Goal: Submit feedback/report problem: Submit feedback/report problem

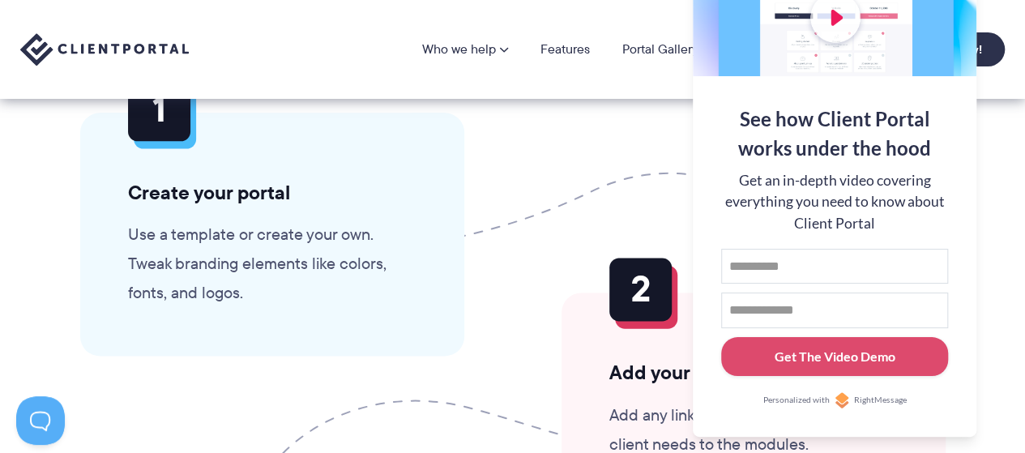
scroll to position [4053, 0]
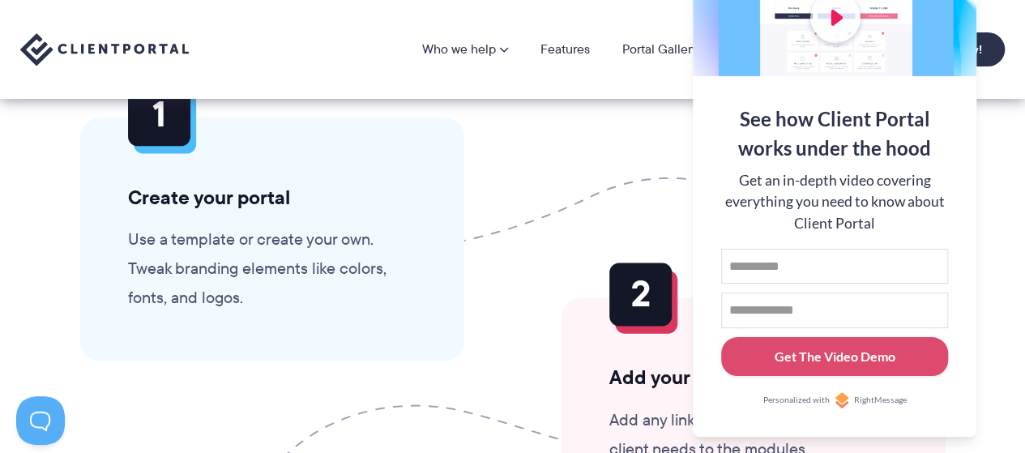
click at [609, 124] on ol "Create your portal Use a template or create your own. Tweak branding elements l…" at bounding box center [513, 451] width 963 height 667
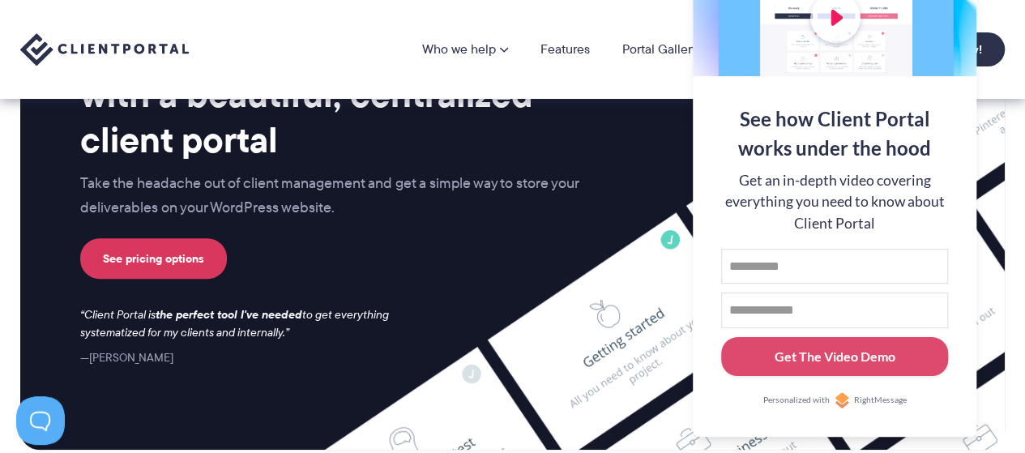
scroll to position [6753, 0]
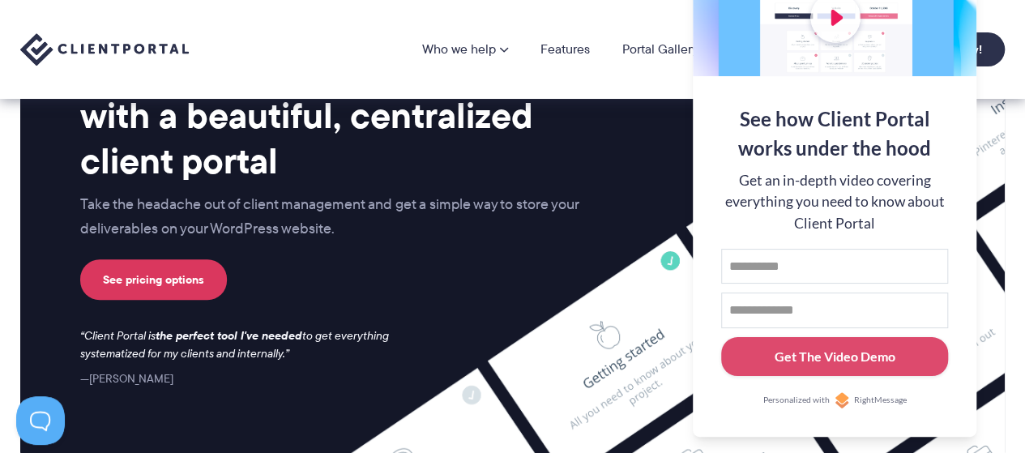
click at [935, 109] on div "See how Client Portal works under the hood" at bounding box center [834, 134] width 227 height 58
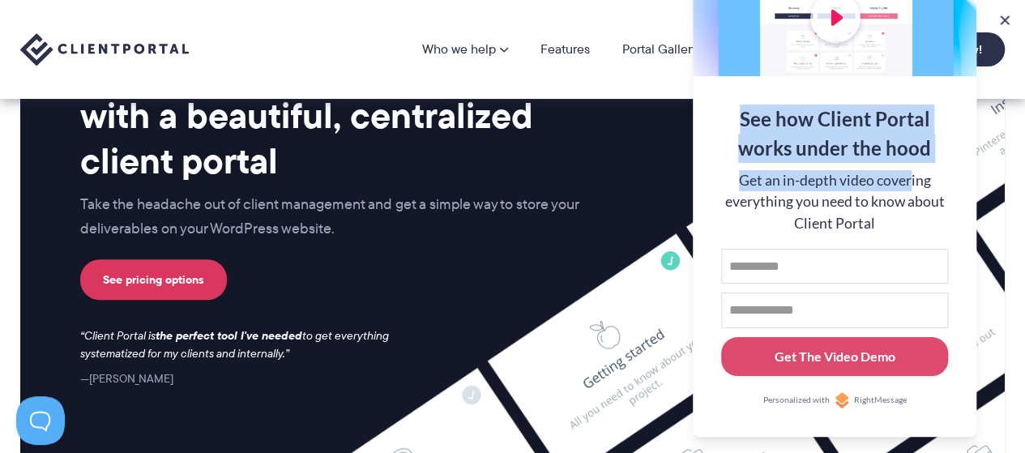
drag, startPoint x: 879, startPoint y: 51, endPoint x: 911, endPoint y: 172, distance: 125.0
click at [911, 172] on div "See how Client Portal works under the hood Get an in-depth video covering every…" at bounding box center [835, 150] width 284 height 571
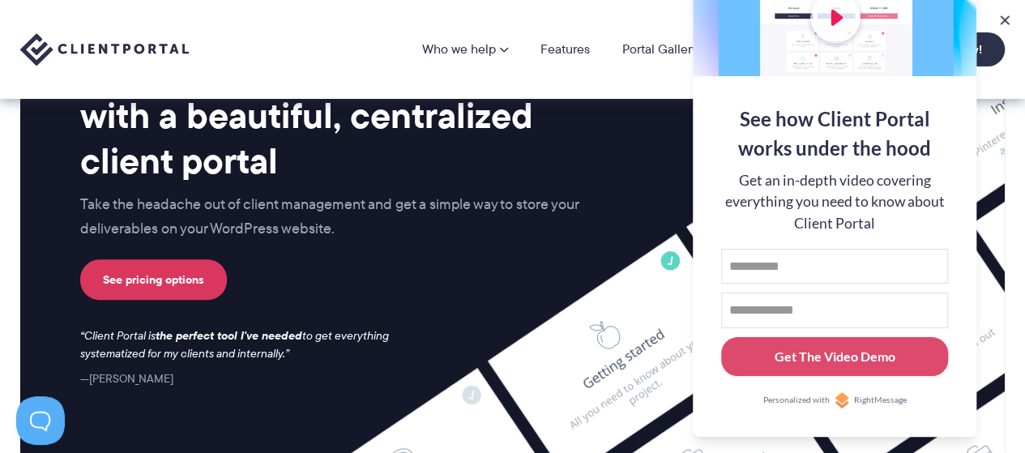
click at [1020, 56] on div "Who we help Who we help View pricing Agencies See how Client Portal can help gi…" at bounding box center [512, 49] width 1025 height 34
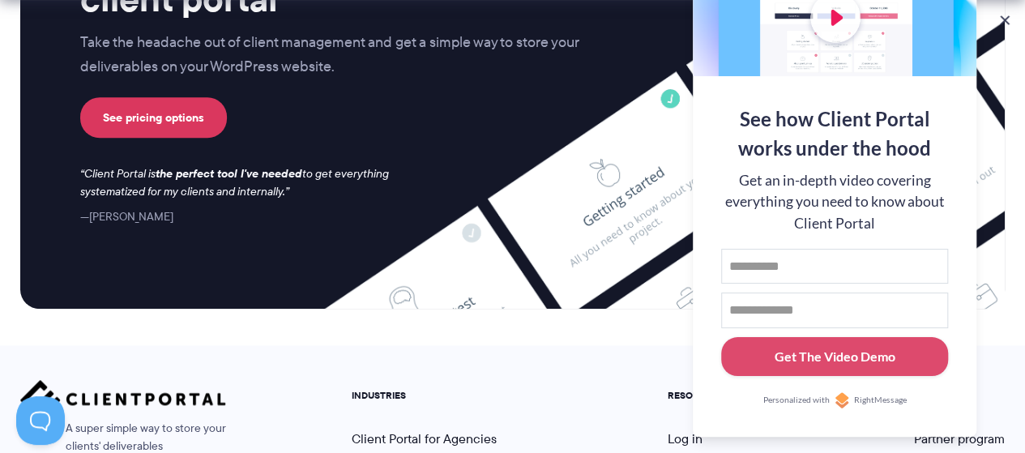
scroll to position [7158, 0]
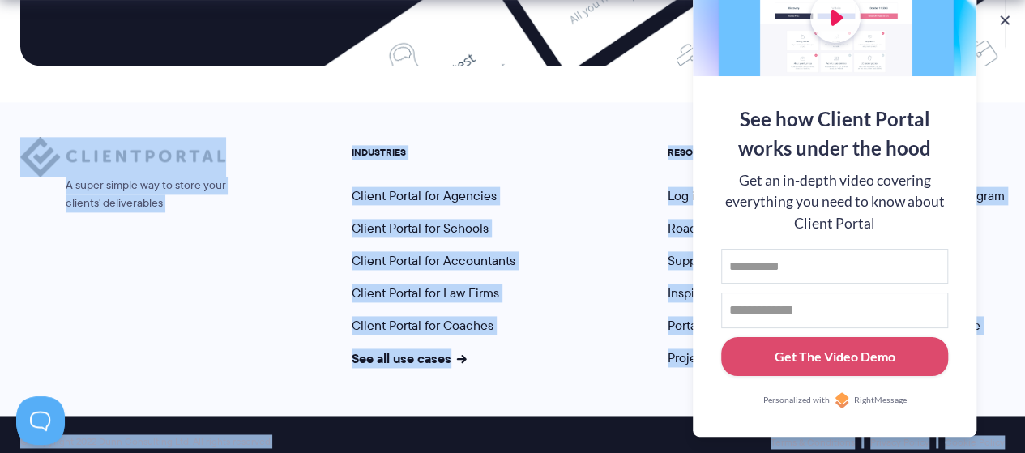
drag, startPoint x: 734, startPoint y: 33, endPoint x: 626, endPoint y: 63, distance: 112.7
click at [997, 102] on div "A super simple way to store your clients' deliverables INDUSTRIES Client Portal…" at bounding box center [512, 259] width 1025 height 314
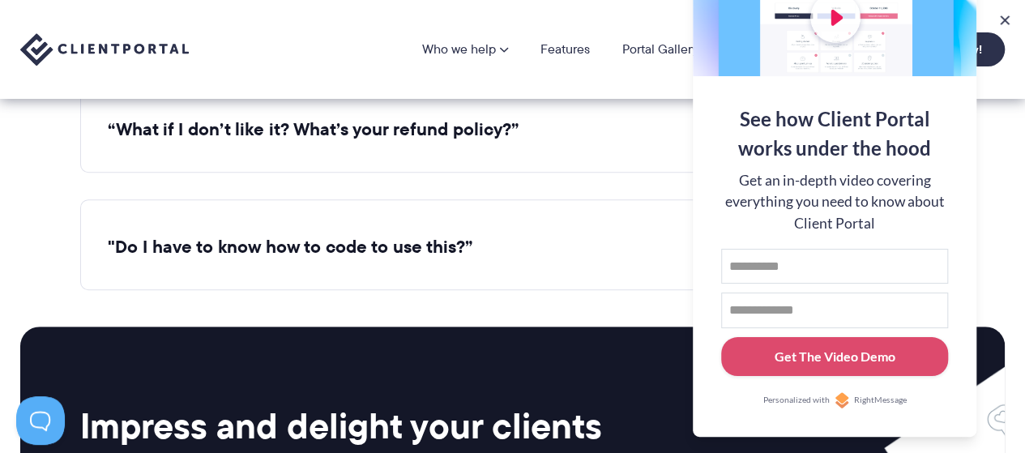
scroll to position [6348, 0]
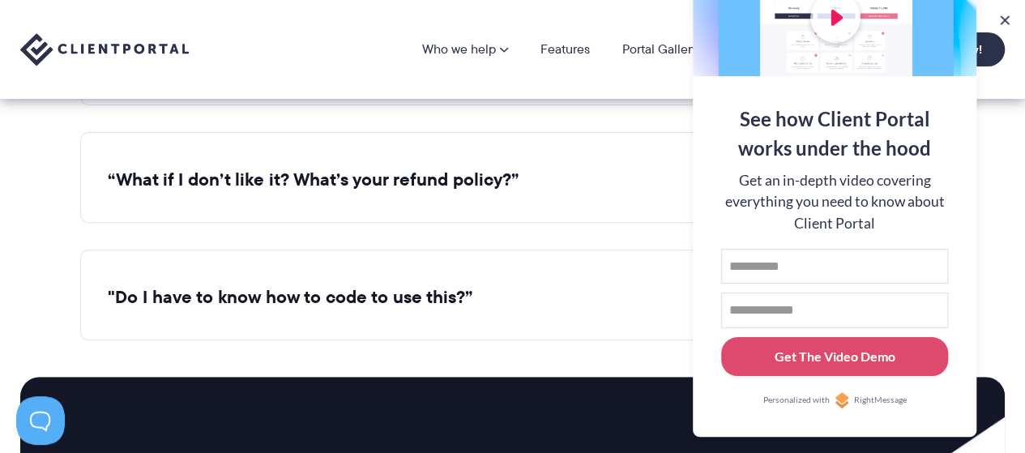
click at [151, 48] on img at bounding box center [104, 49] width 169 height 33
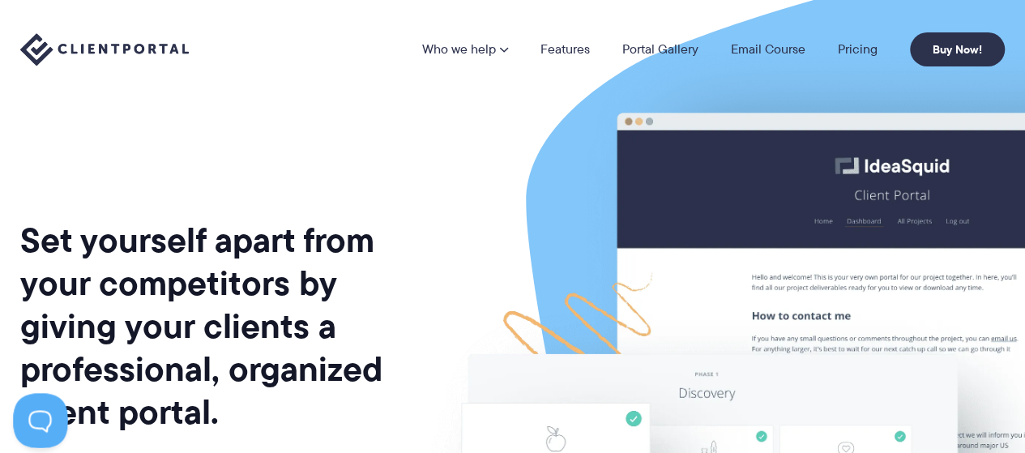
click at [28, 414] on button at bounding box center [37, 417] width 49 height 49
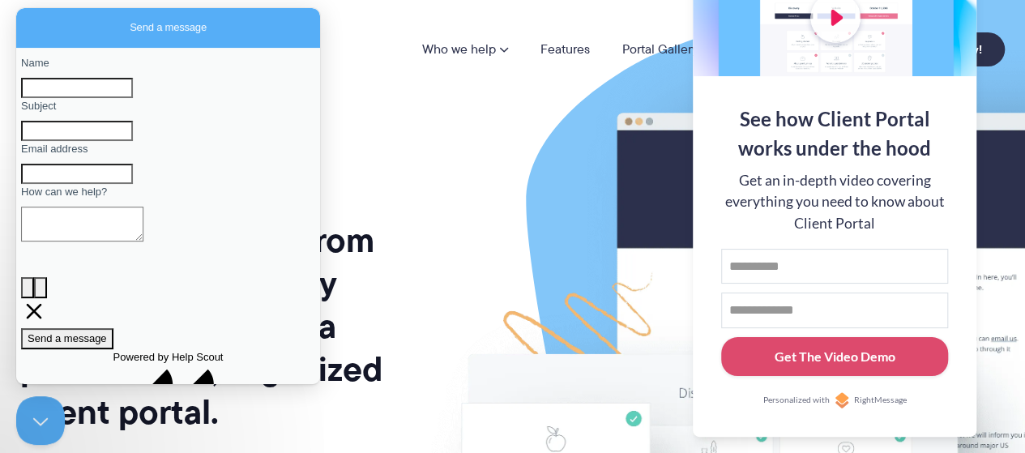
click at [92, 242] on textarea "How can we help?" at bounding box center [82, 224] width 122 height 35
paste textarea "**********"
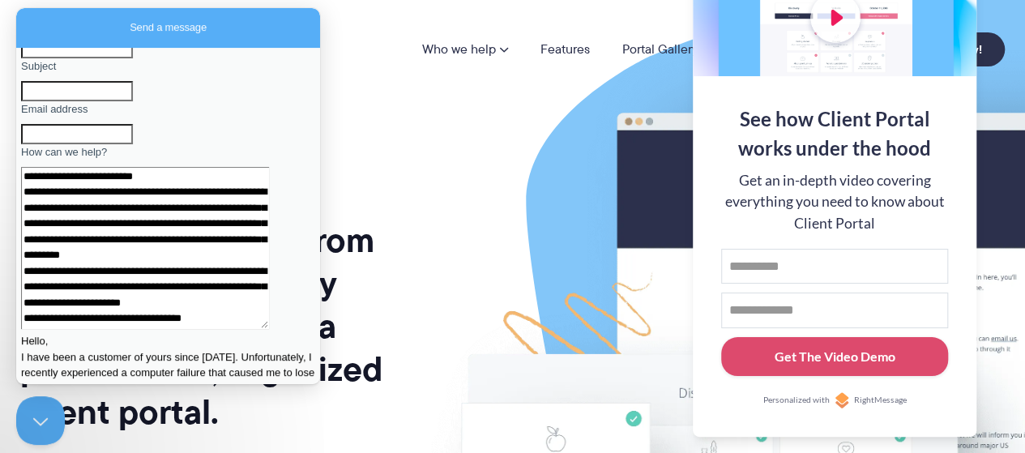
scroll to position [165, 0]
type textarea "**********"
click at [81, 102] on input "Subject" at bounding box center [77, 91] width 112 height 21
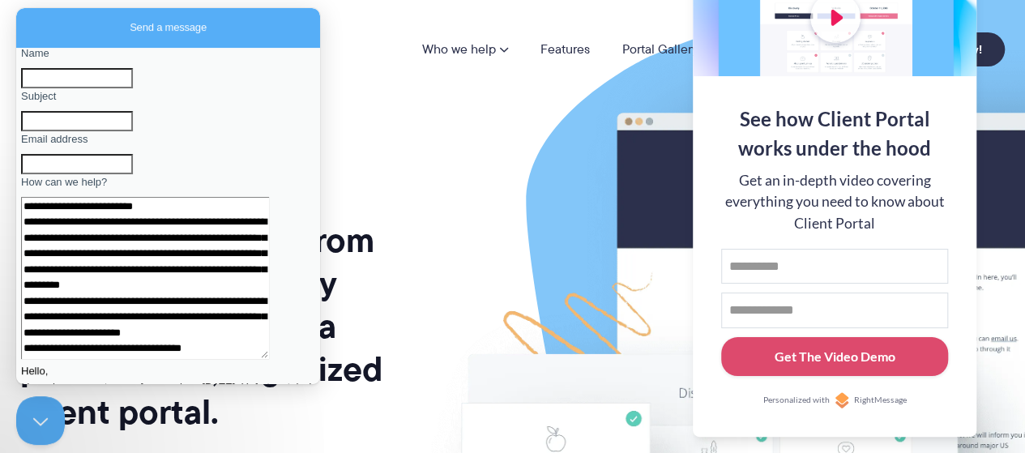
scroll to position [0, 0]
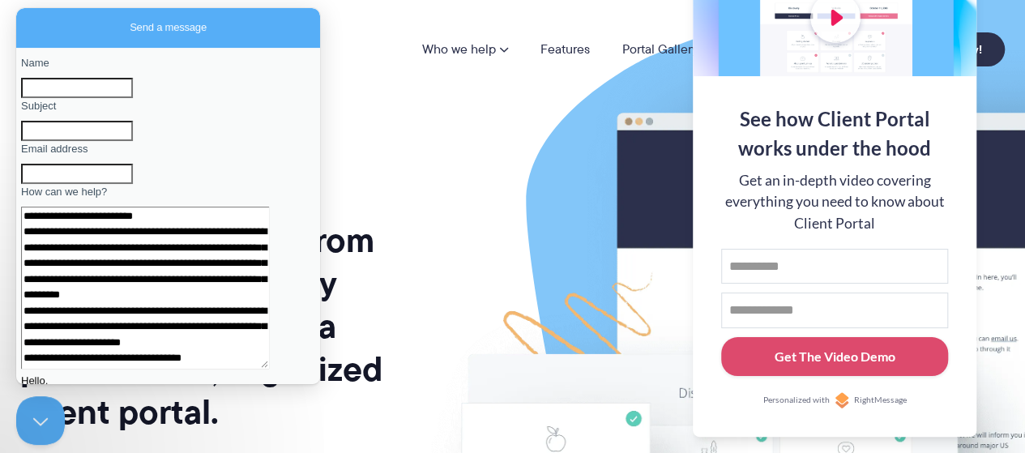
click at [94, 98] on input "Name" at bounding box center [77, 88] width 112 height 21
type input "**********"
click at [102, 142] on input "Subject" at bounding box center [77, 131] width 112 height 21
type input "*******"
click at [90, 185] on input "Email address" at bounding box center [77, 174] width 112 height 21
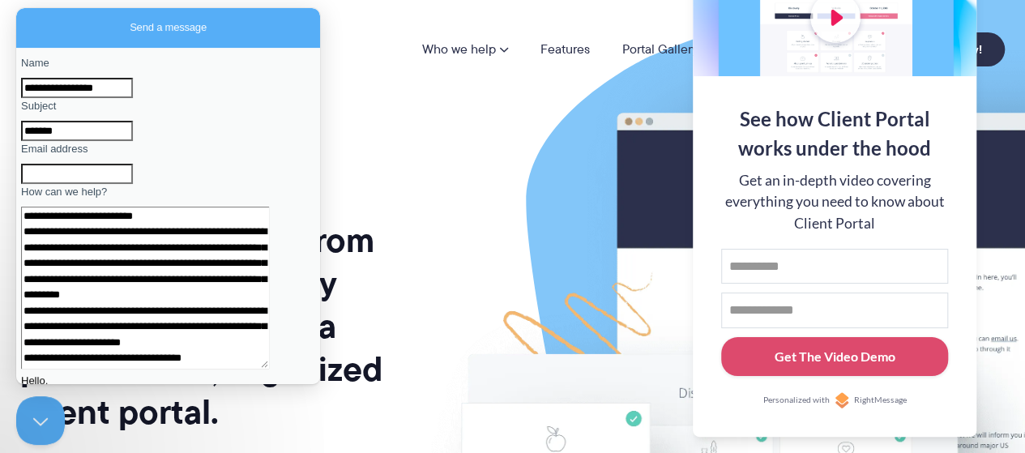
type input "**********"
drag, startPoint x: 276, startPoint y: 298, endPoint x: 295, endPoint y: 392, distance: 96.0
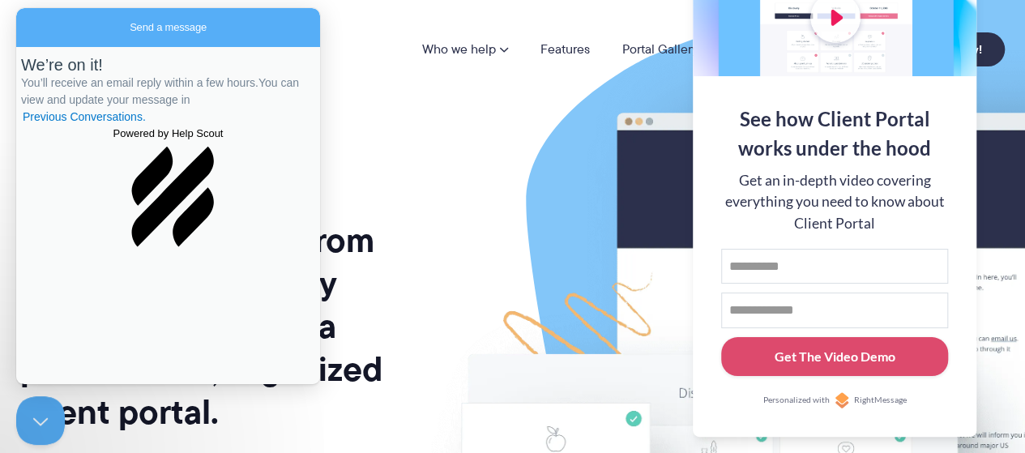
scroll to position [0, 0]
click at [130, 24] on span "Go back" at bounding box center [130, 27] width 0 height 12
